Goal: Contribute content: Contribute content

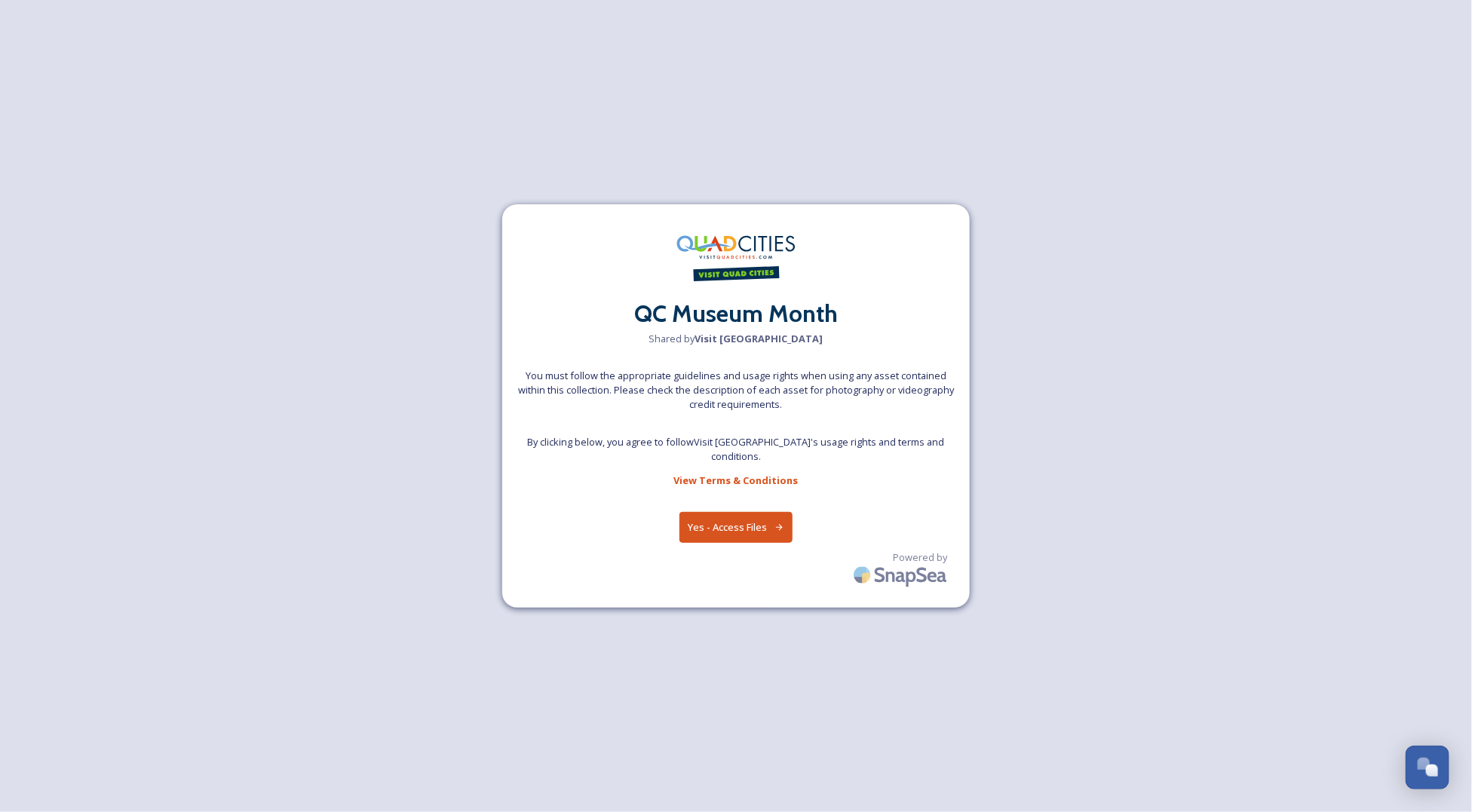
click at [724, 515] on button "Yes - Access Files" at bounding box center [735, 527] width 113 height 31
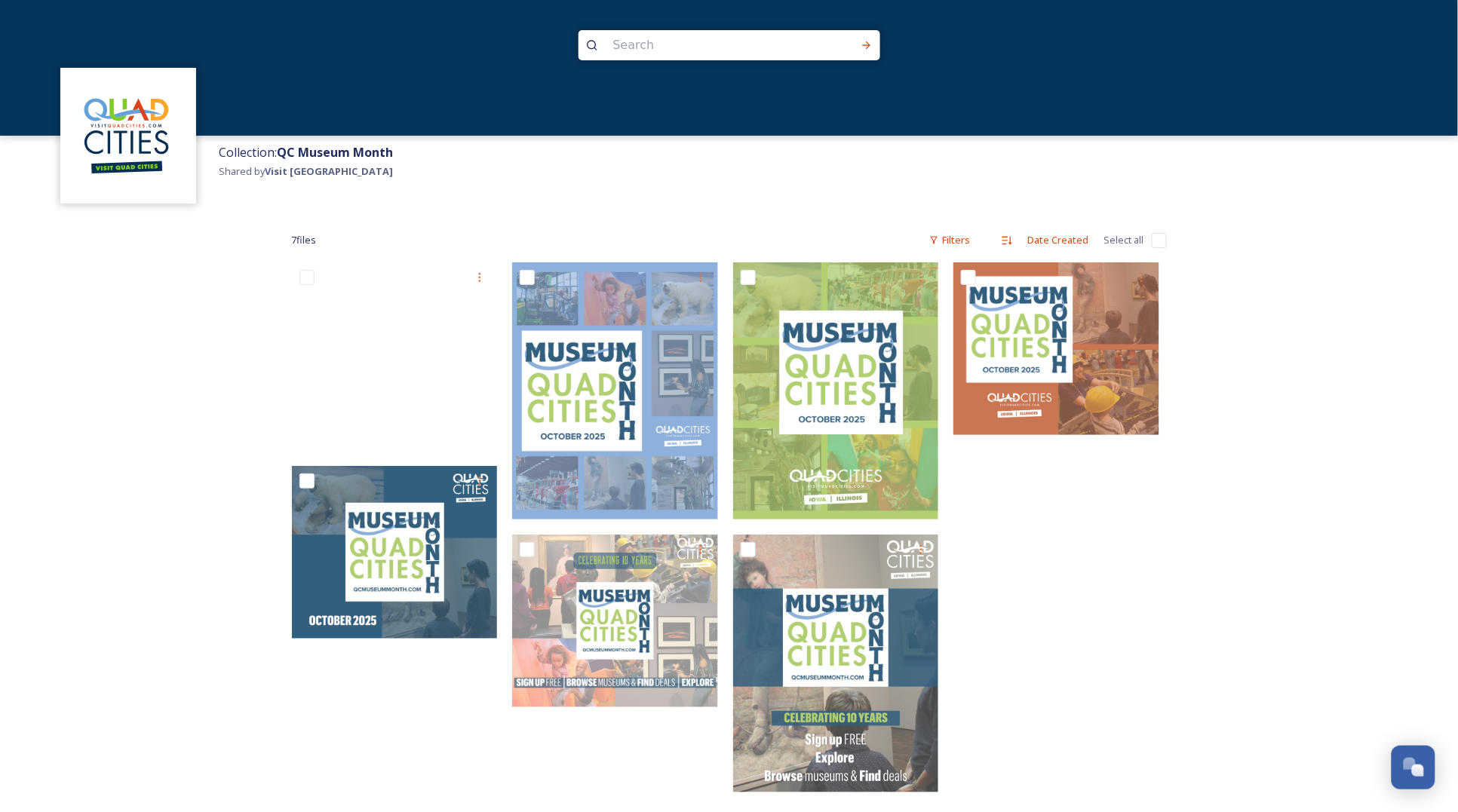
click at [643, 178] on div "Collection: [GEOGRAPHIC_DATA] Month Shared by Visit Quad Cities" at bounding box center [835, 173] width 1247 height 74
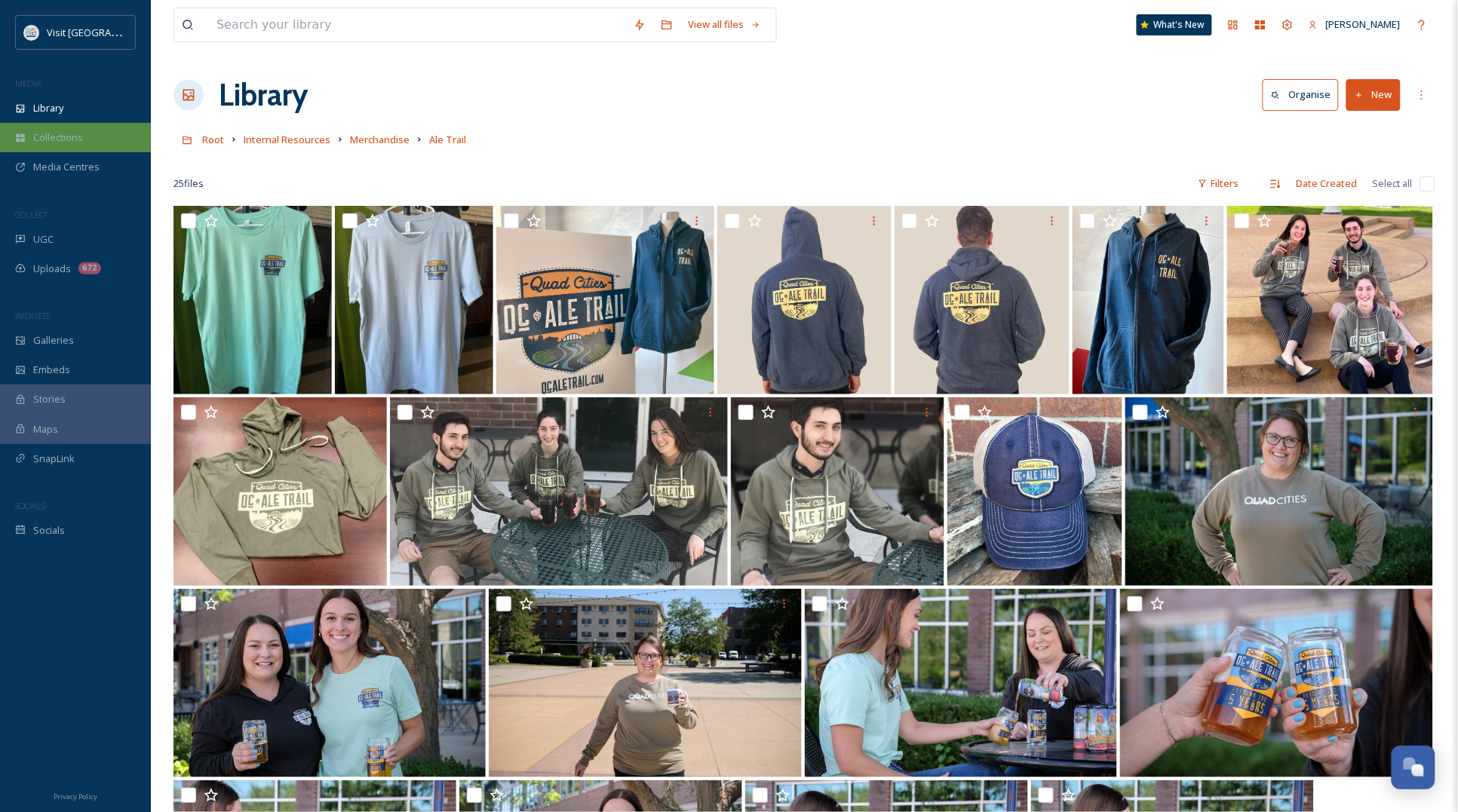
click at [54, 139] on span "Collections" at bounding box center [58, 138] width 50 height 14
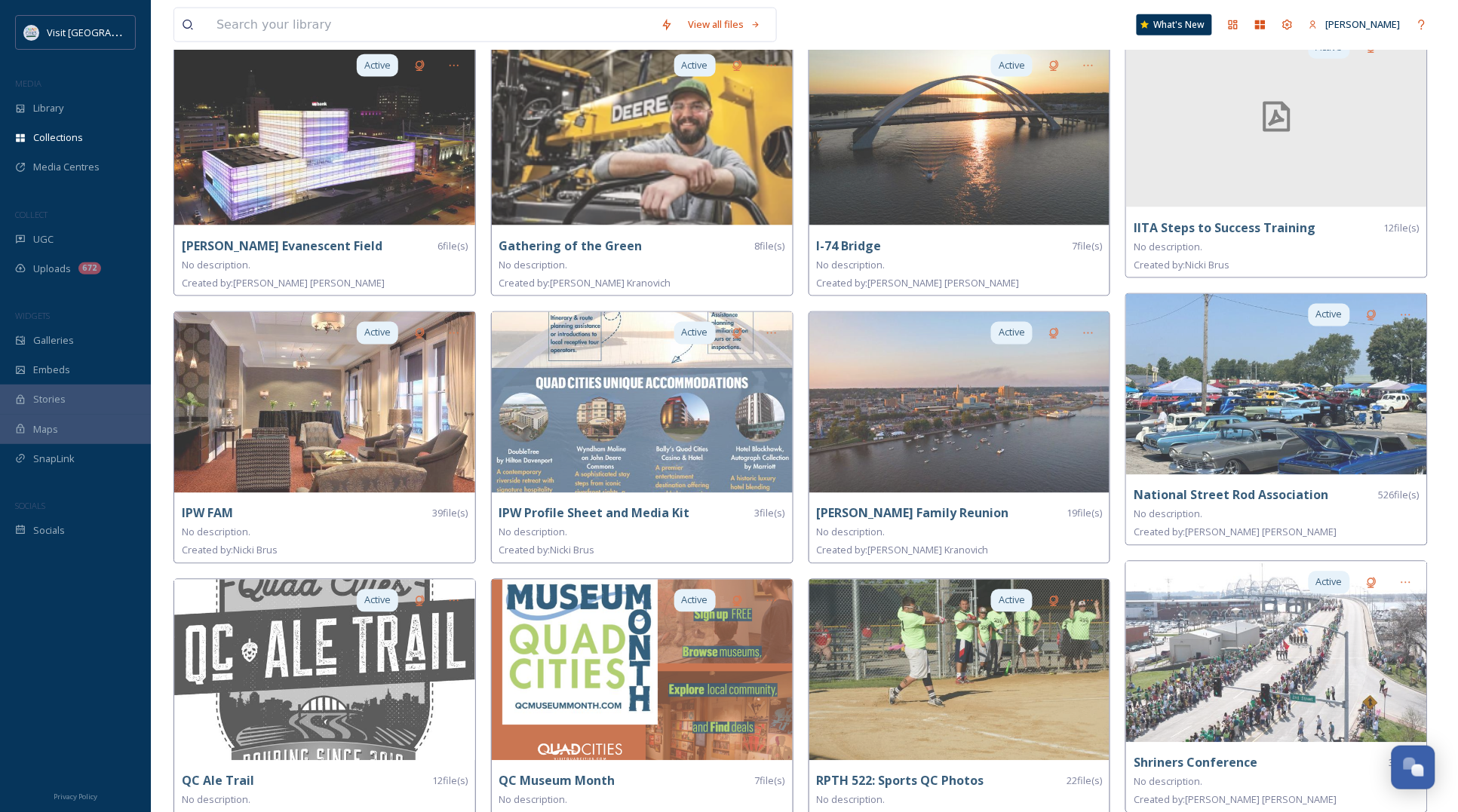
scroll to position [954, 0]
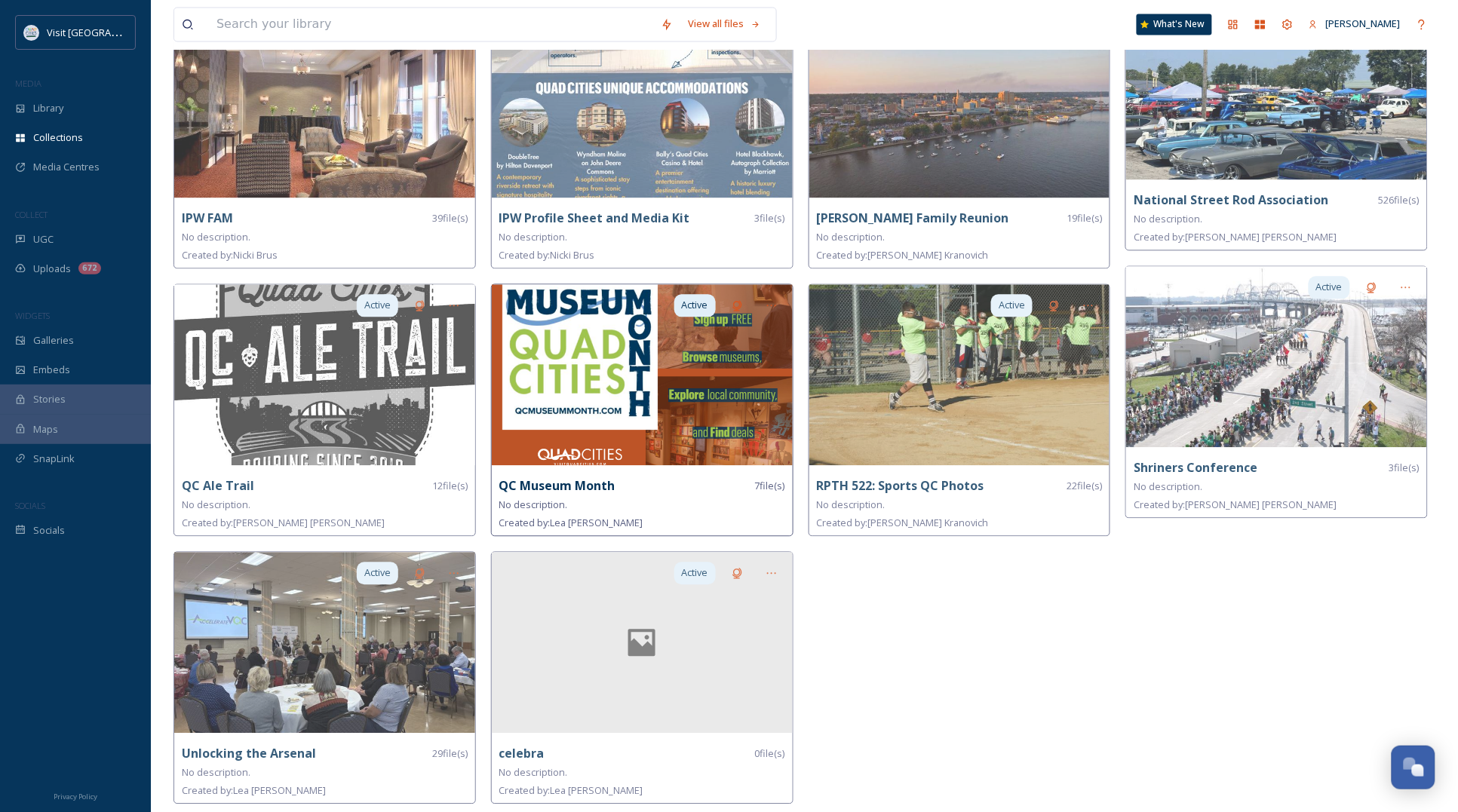
click at [657, 514] on div "Created by: Lea Nelson" at bounding box center [642, 523] width 286 height 18
click at [563, 483] on strong "QC Museum Month" at bounding box center [557, 486] width 116 height 17
click at [763, 300] on div at bounding box center [771, 306] width 27 height 27
click at [738, 335] on span "Edit Collection" at bounding box center [745, 339] width 63 height 14
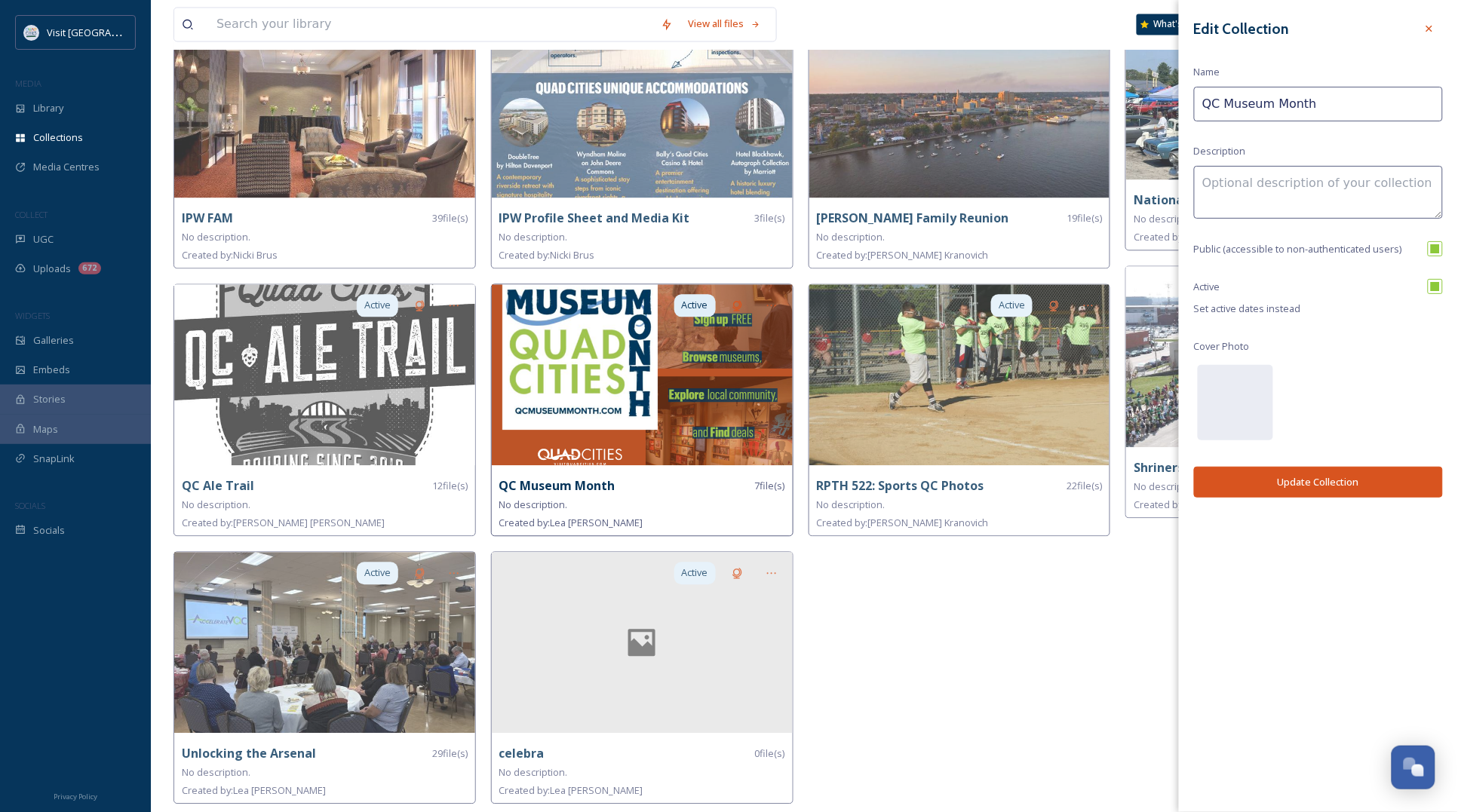
click at [1281, 489] on button "Update Collection" at bounding box center [1318, 482] width 249 height 31
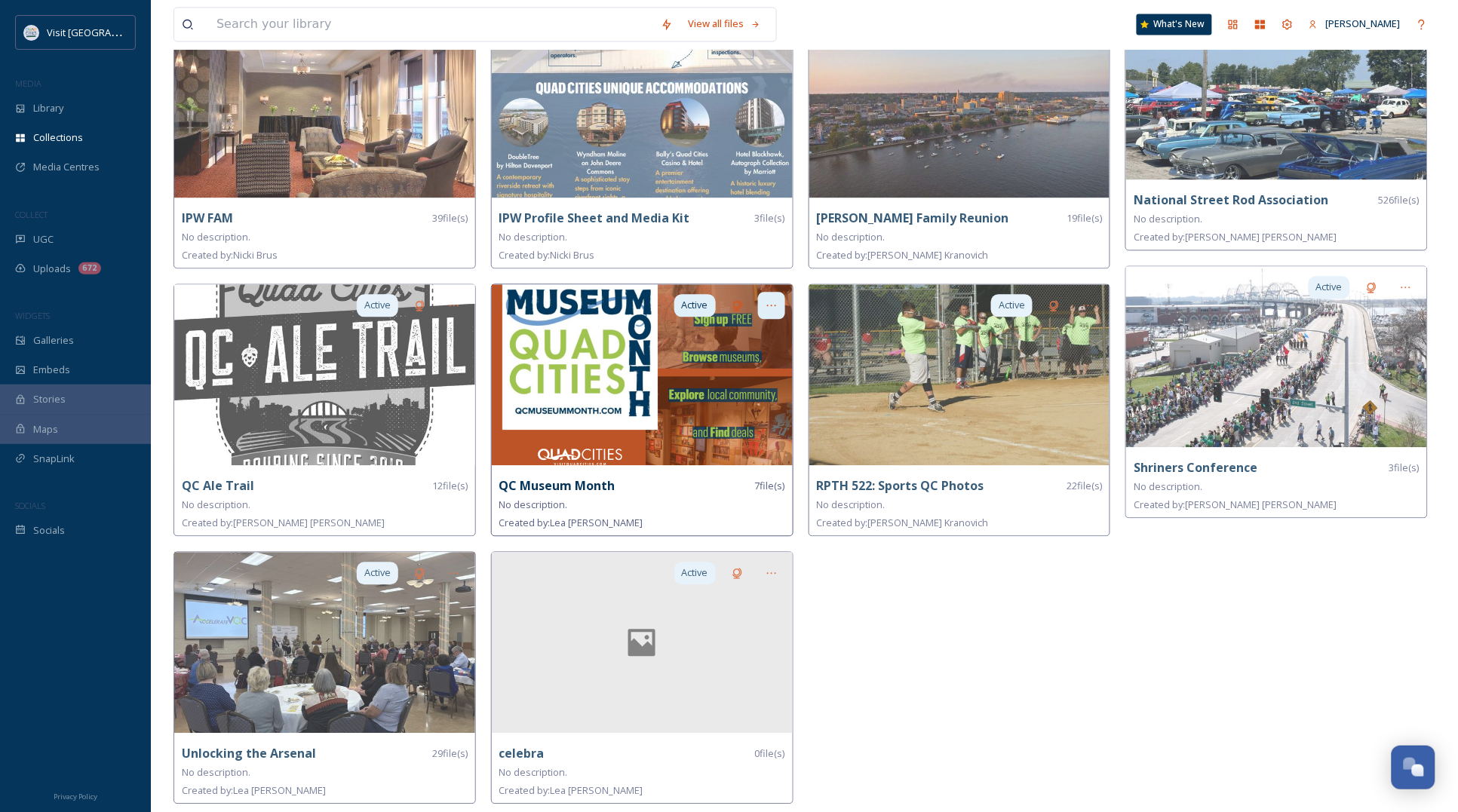
click at [774, 298] on div at bounding box center [771, 306] width 27 height 27
click at [727, 335] on span "Edit Collection" at bounding box center [745, 339] width 63 height 14
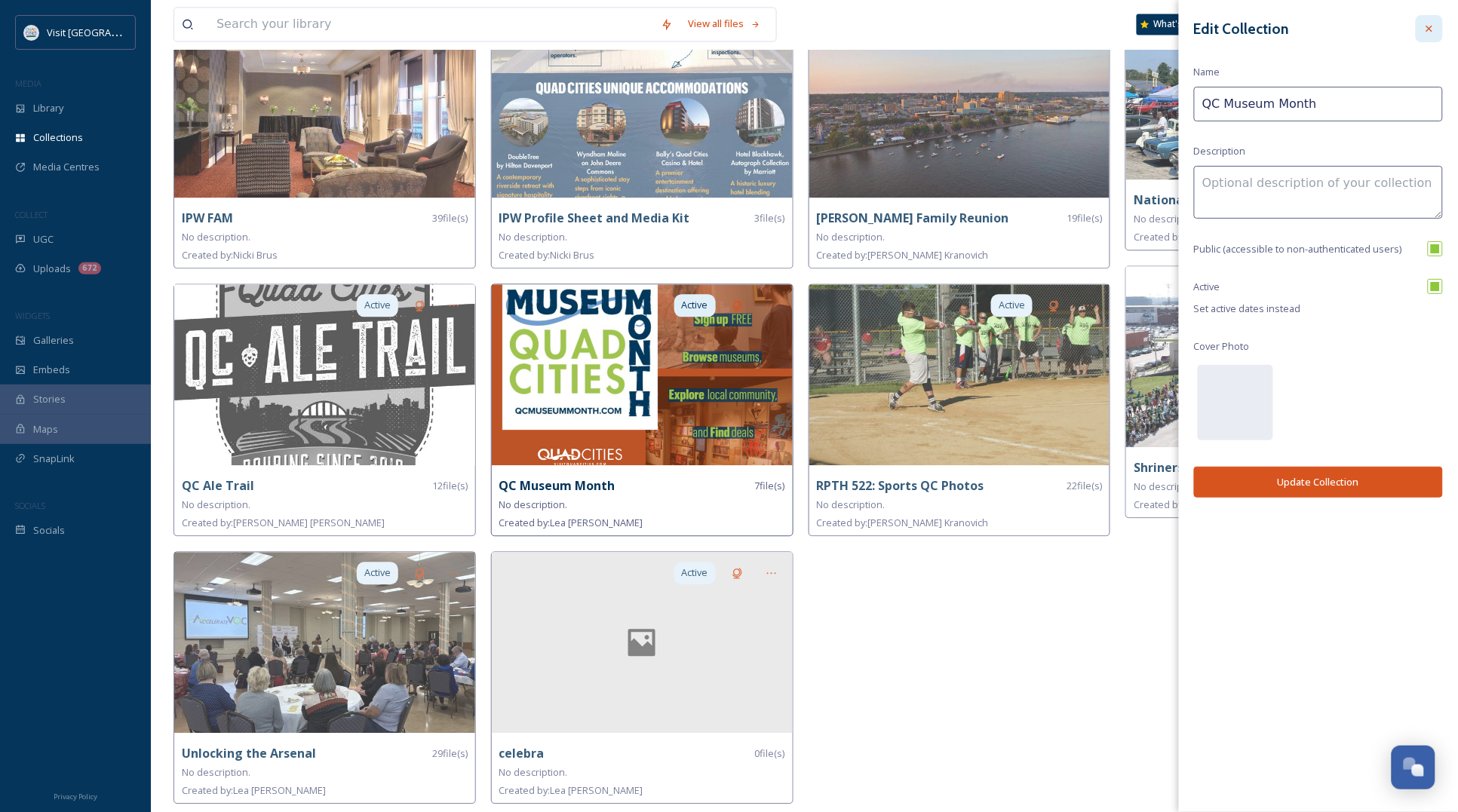
click at [1426, 25] on icon at bounding box center [1429, 28] width 12 height 12
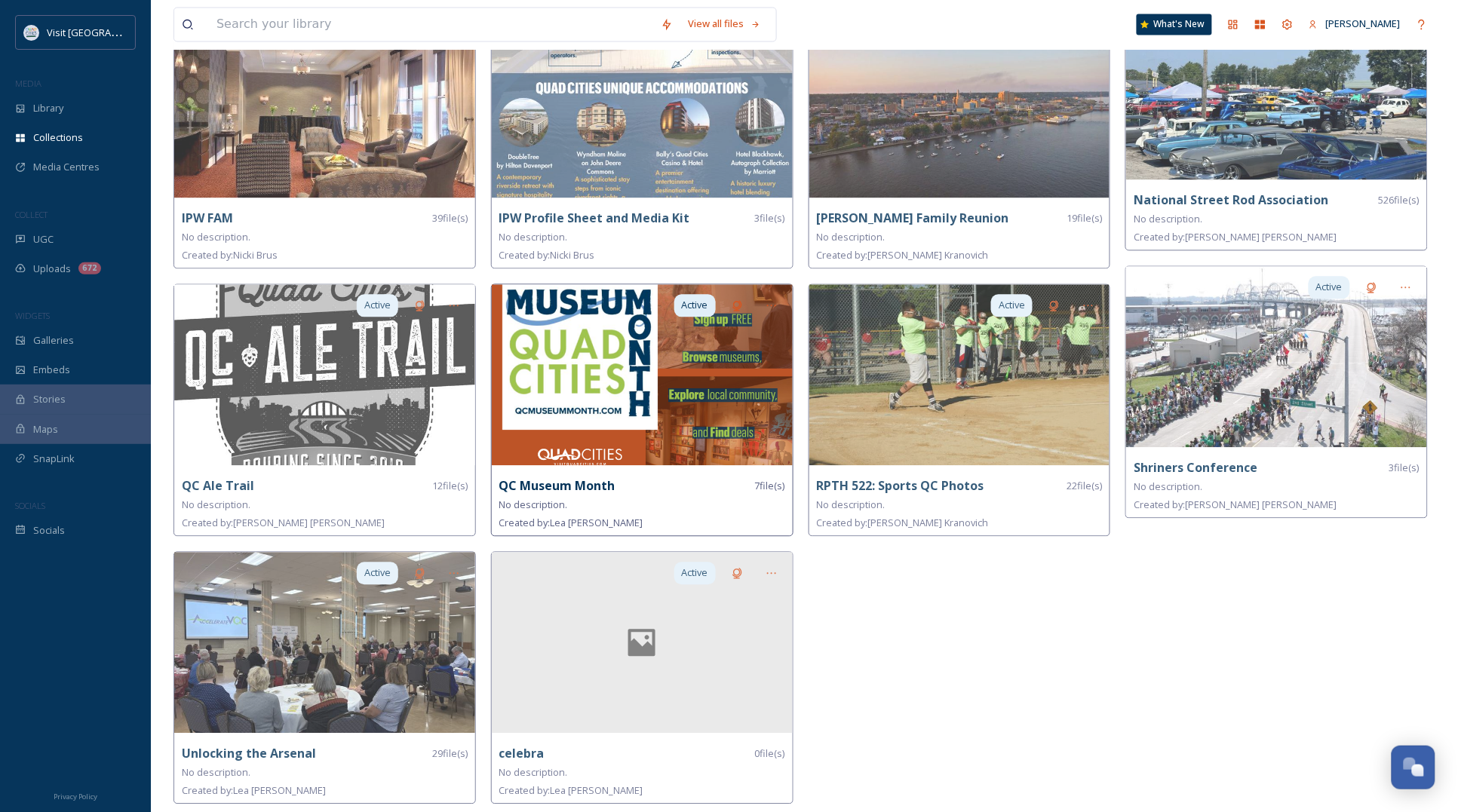
click at [566, 386] on img at bounding box center [643, 375] width 301 height 181
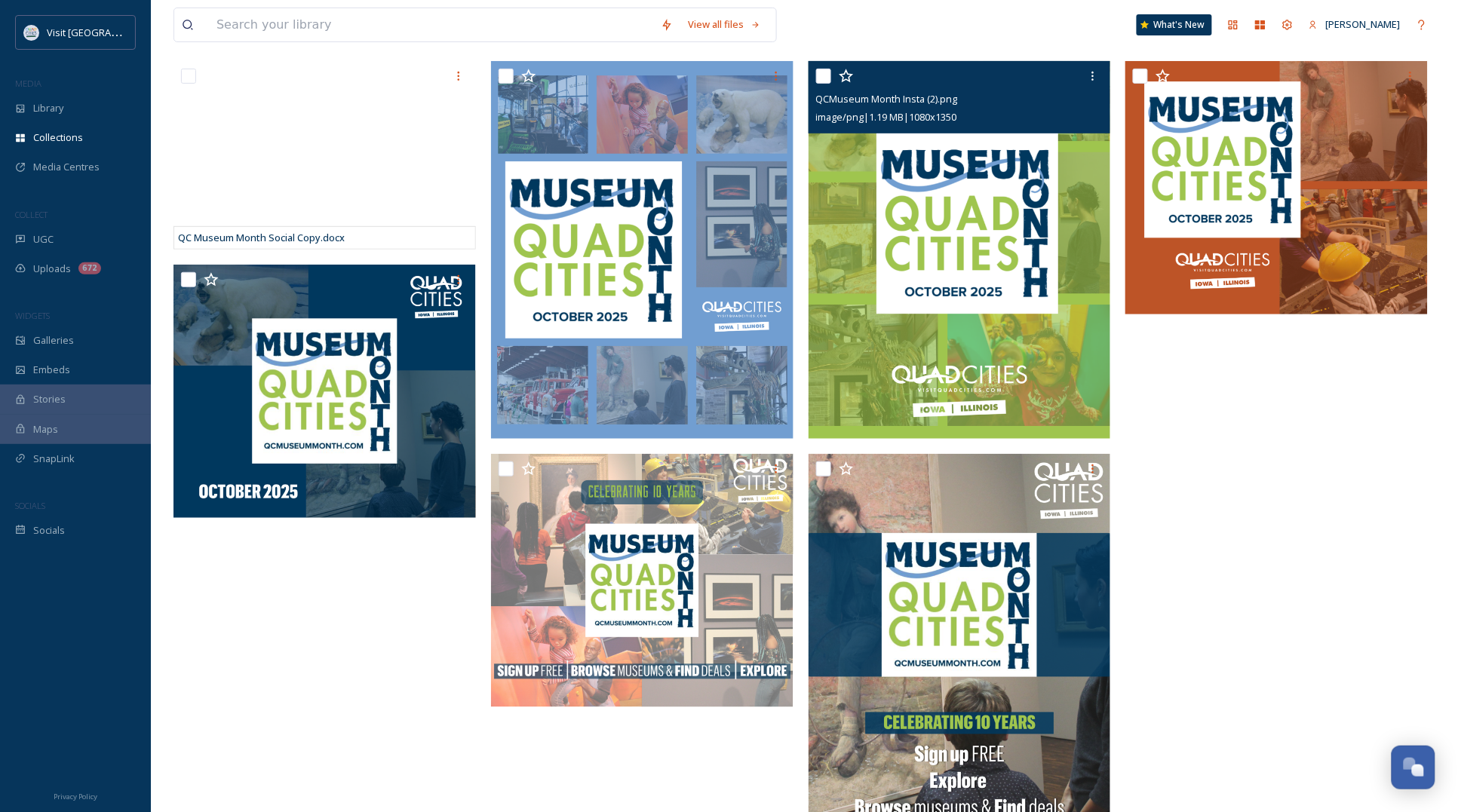
scroll to position [215, 0]
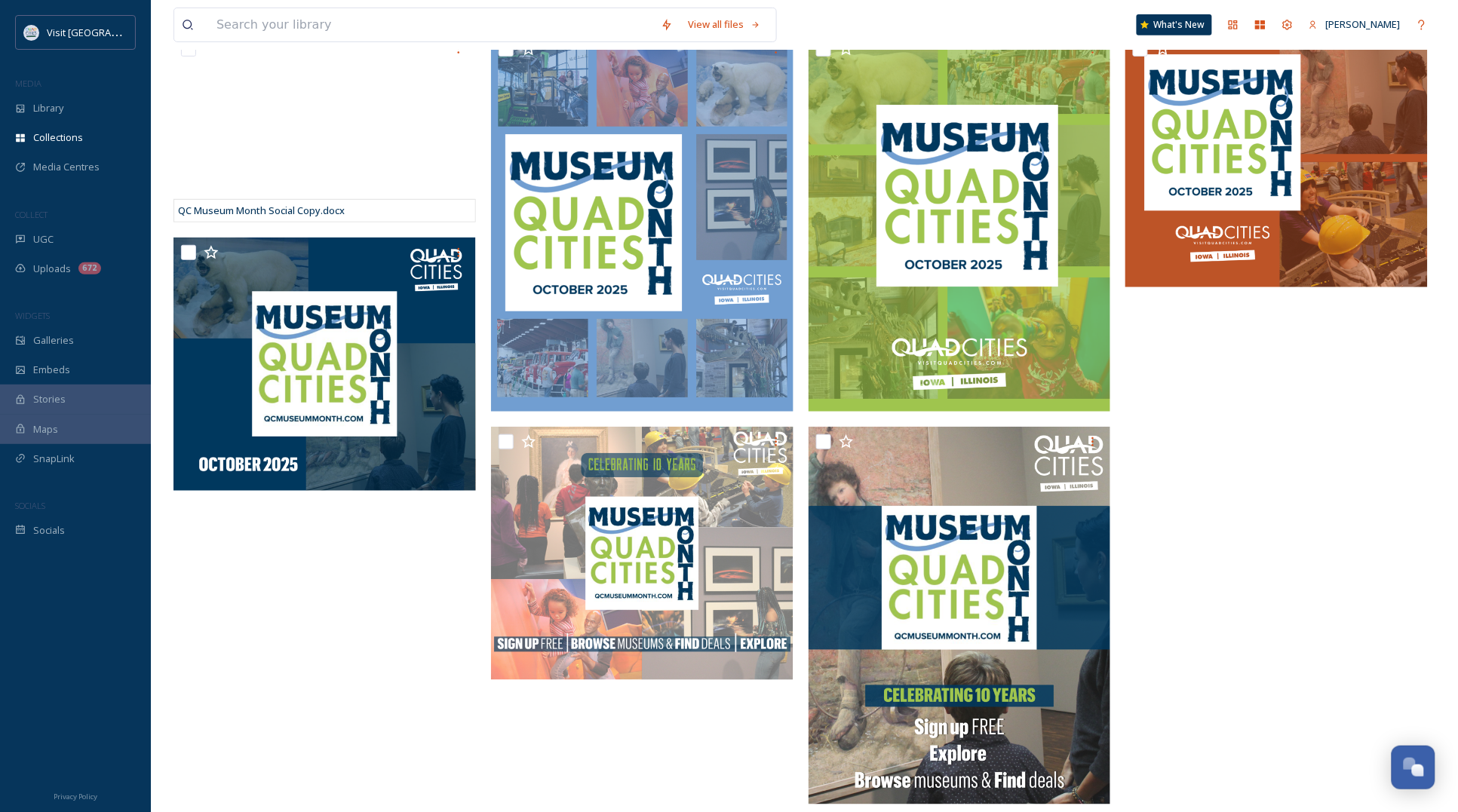
drag, startPoint x: 1408, startPoint y: 372, endPoint x: 1398, endPoint y: 346, distance: 27.9
click at [1404, 366] on div at bounding box center [1280, 423] width 310 height 779
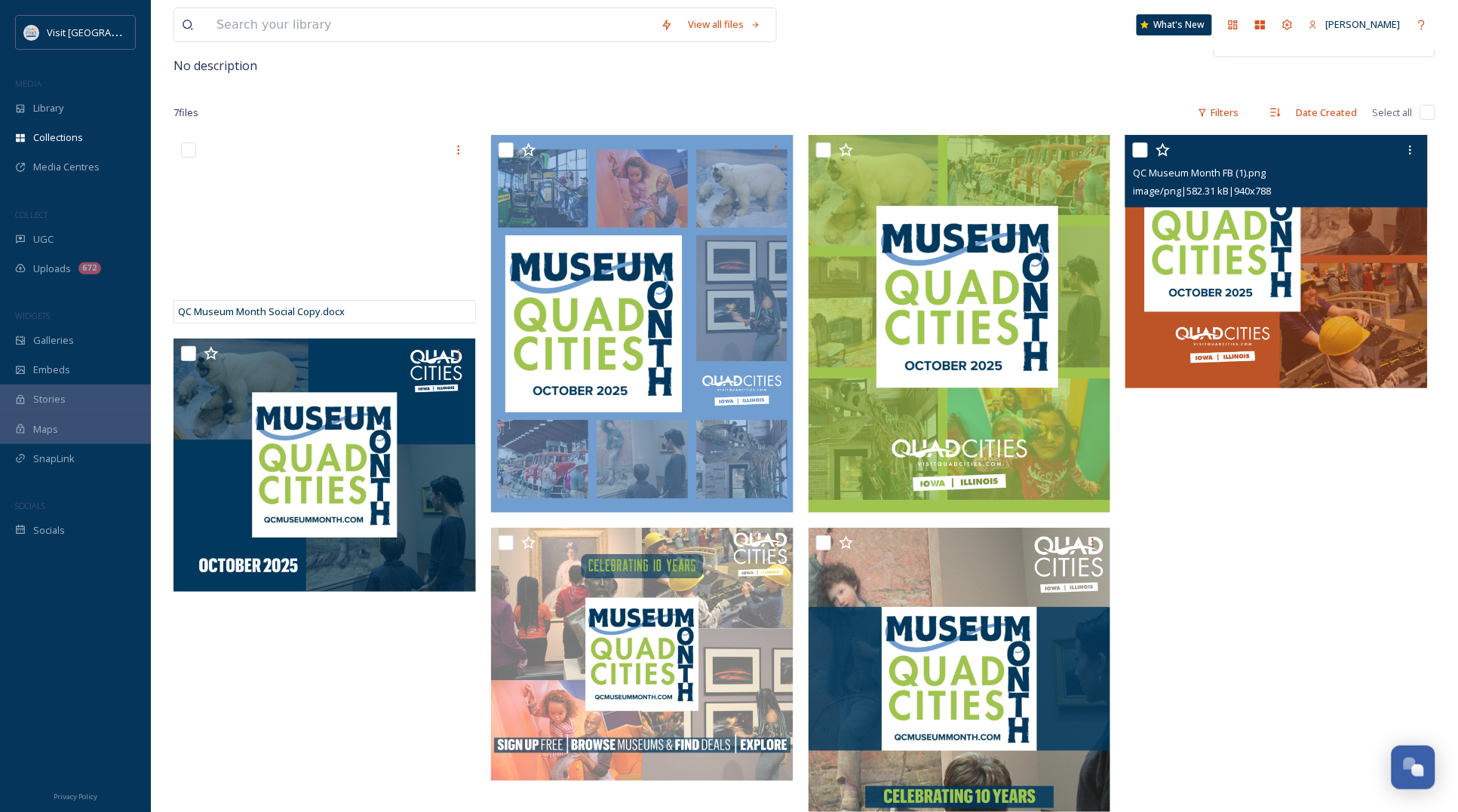
scroll to position [0, 0]
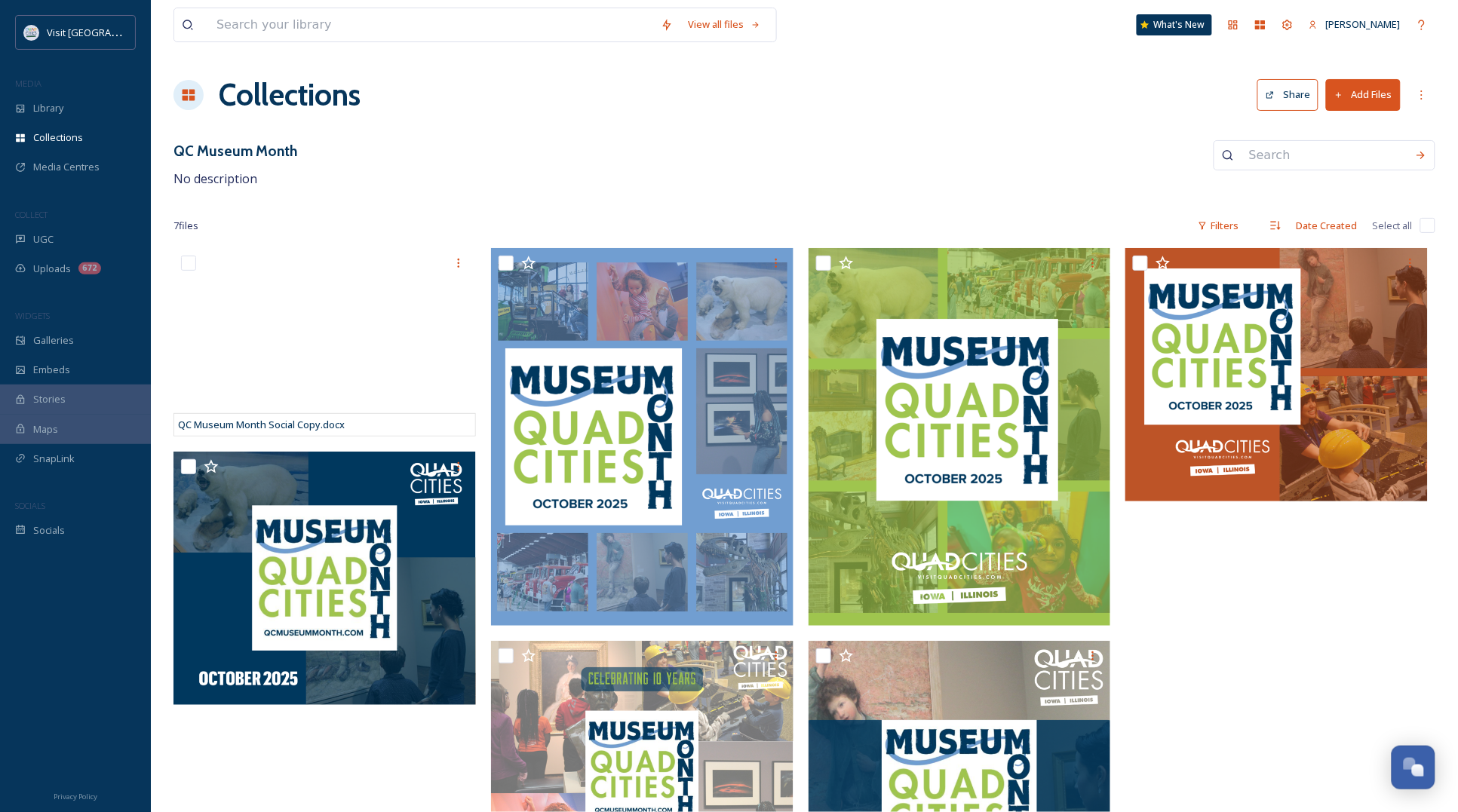
click at [1370, 90] on button "Add Files" at bounding box center [1363, 94] width 74 height 31
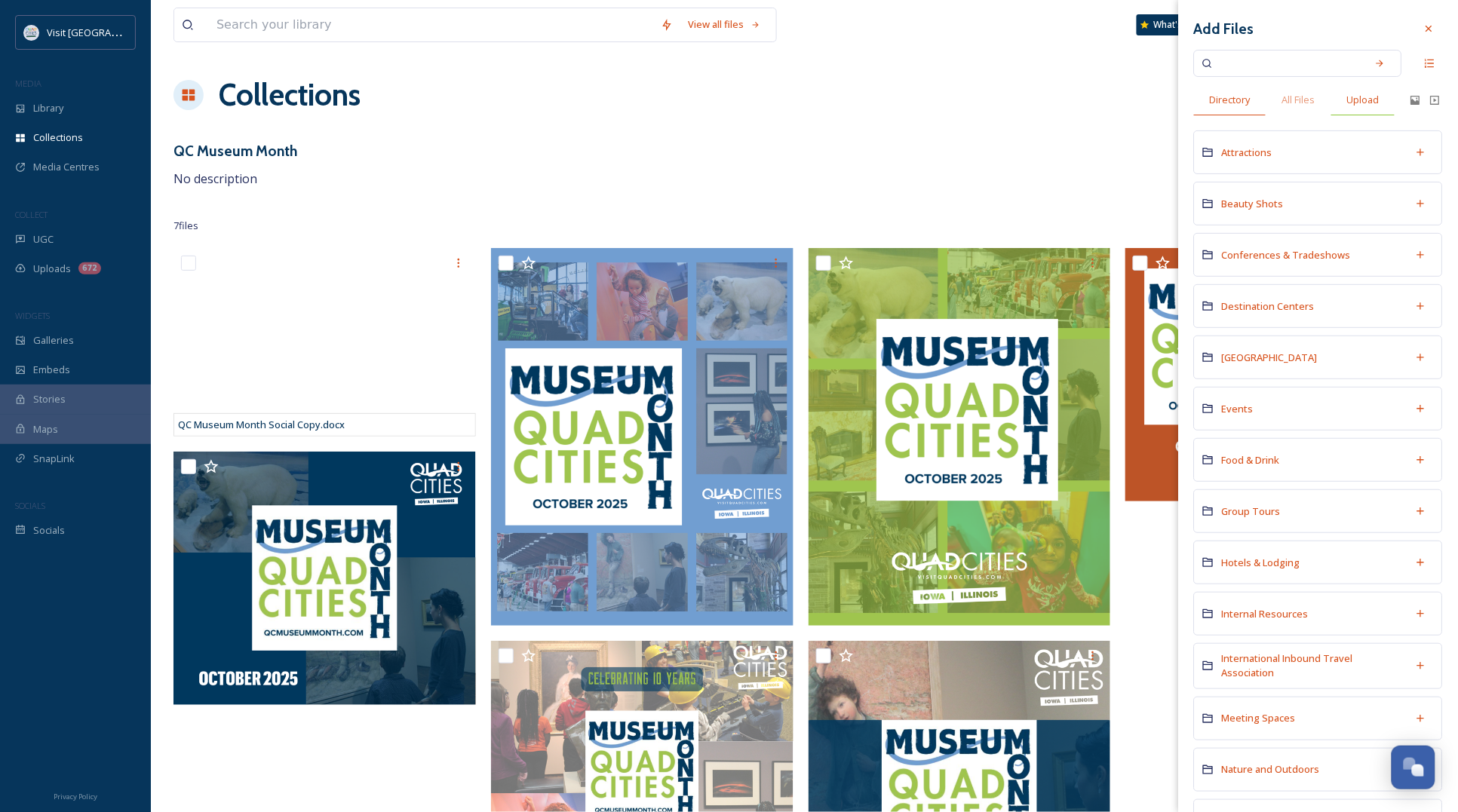
click at [1356, 102] on span "Upload" at bounding box center [1363, 100] width 33 height 14
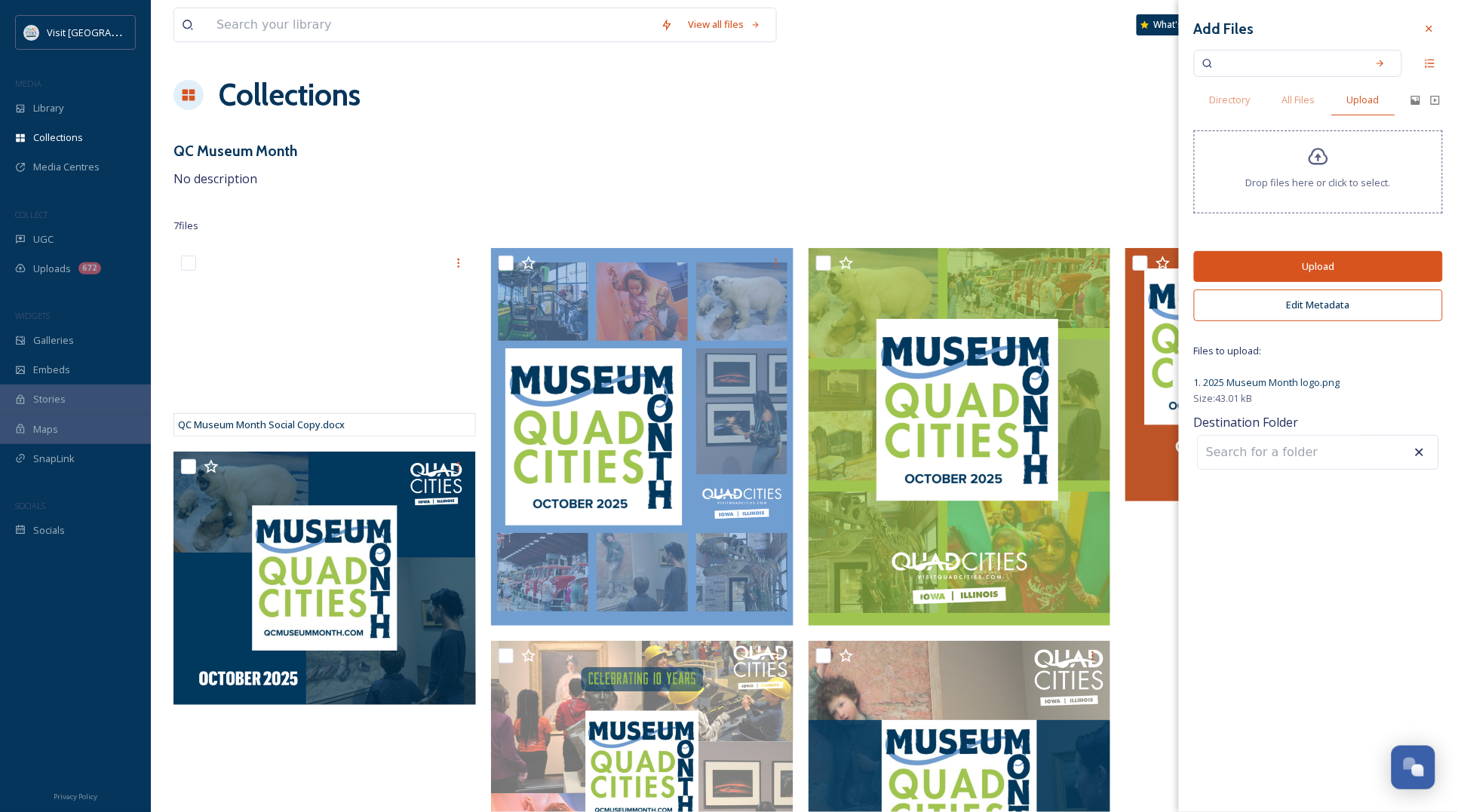
click at [1334, 265] on button "Upload" at bounding box center [1318, 266] width 249 height 31
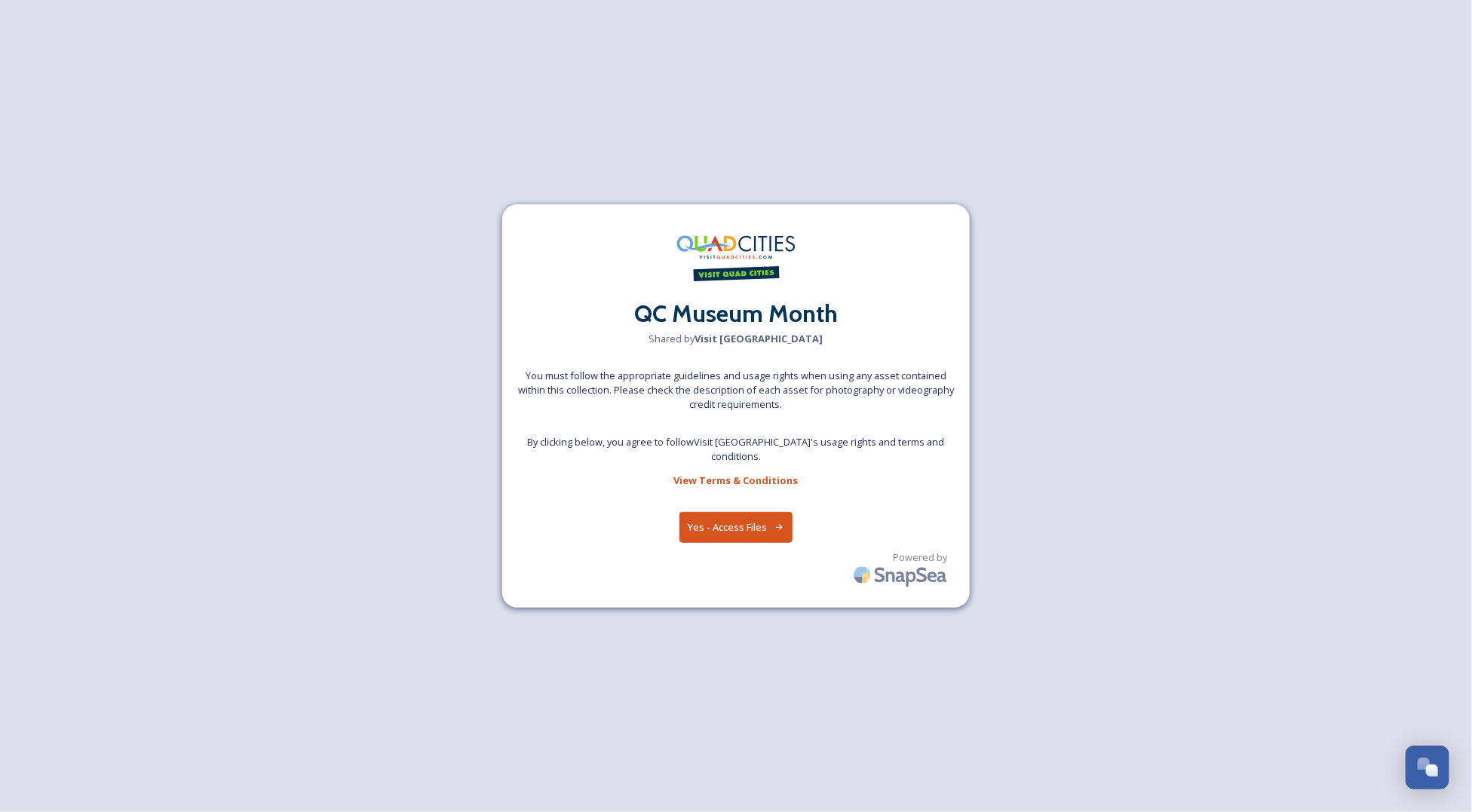
click at [758, 518] on button "Yes - Access Files" at bounding box center [735, 527] width 113 height 31
click at [743, 517] on button "Yes - Access Files" at bounding box center [735, 527] width 113 height 31
